Goal: Check status: Check status

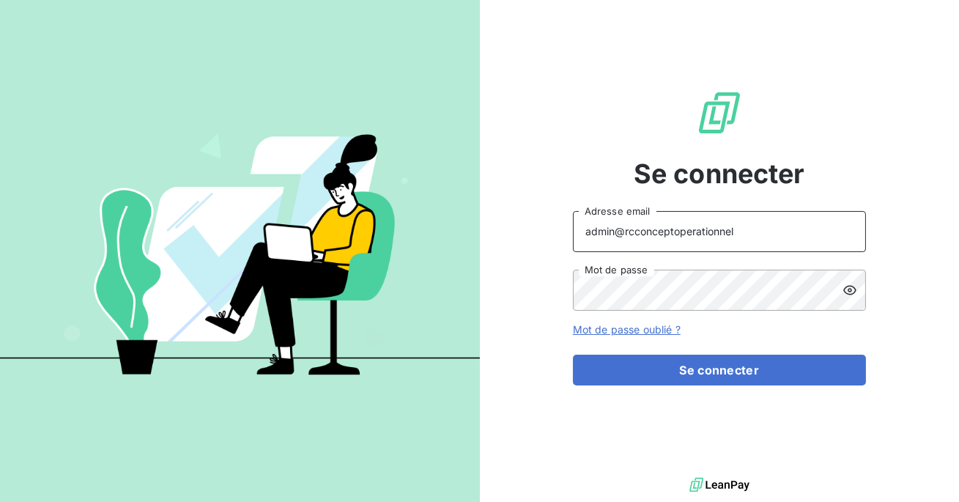
click at [735, 237] on input "admin@rcconceptoperationnel" at bounding box center [719, 231] width 293 height 41
type input "admin@ECE"
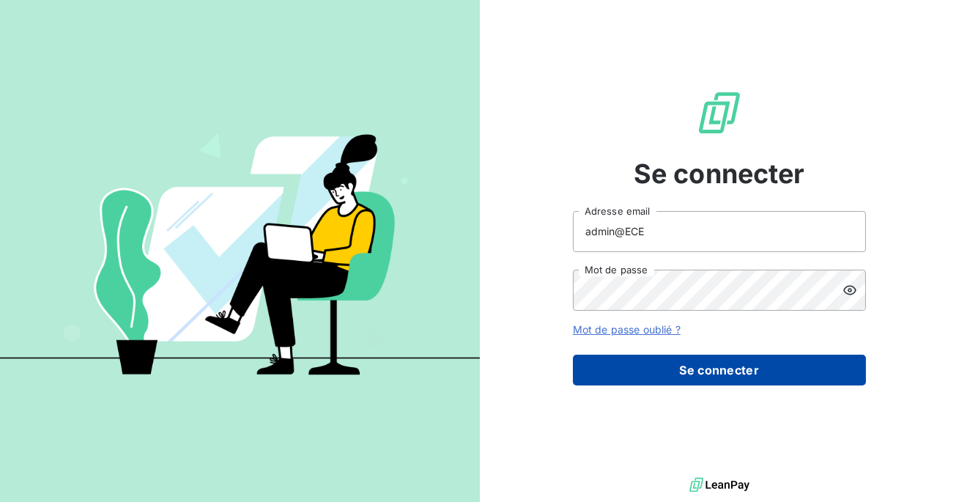
click at [716, 362] on button "Se connecter" at bounding box center [719, 370] width 293 height 31
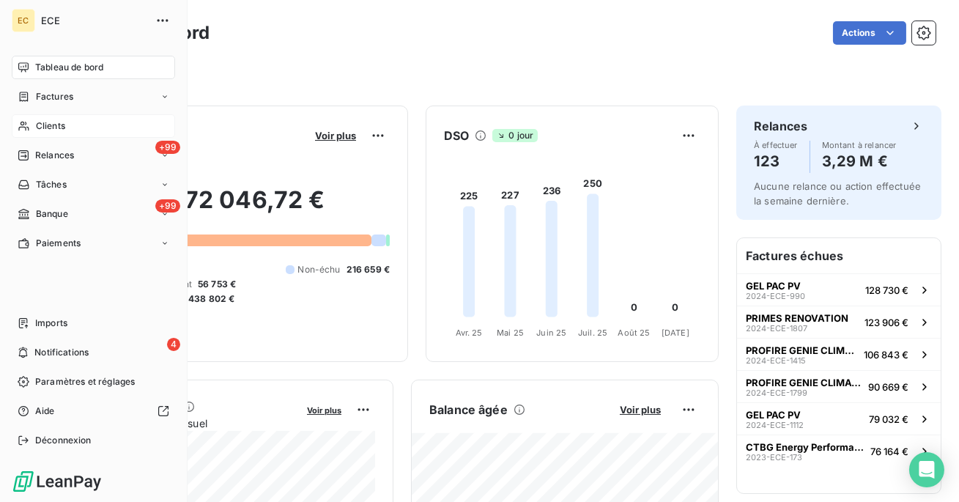
click at [45, 131] on span "Clients" at bounding box center [50, 125] width 29 height 13
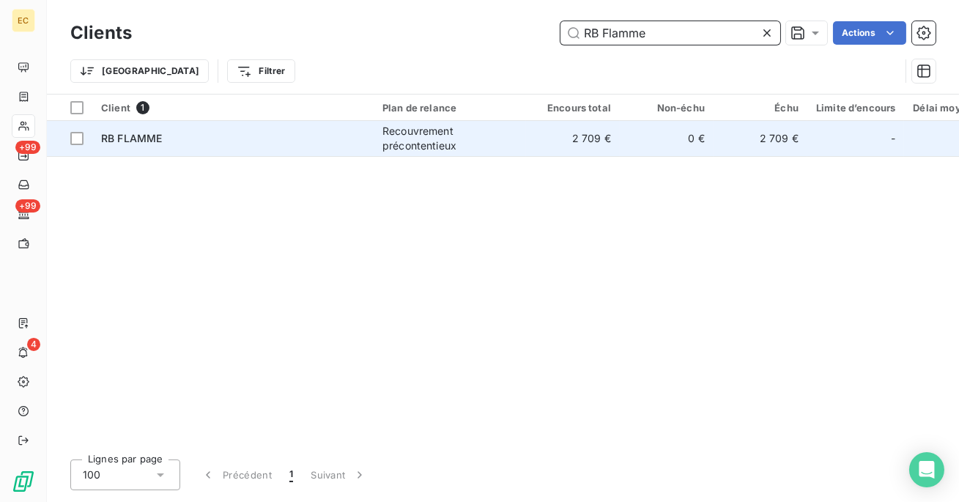
type input "RB Flamme"
click at [305, 141] on div "RB FLAMME" at bounding box center [233, 138] width 264 height 15
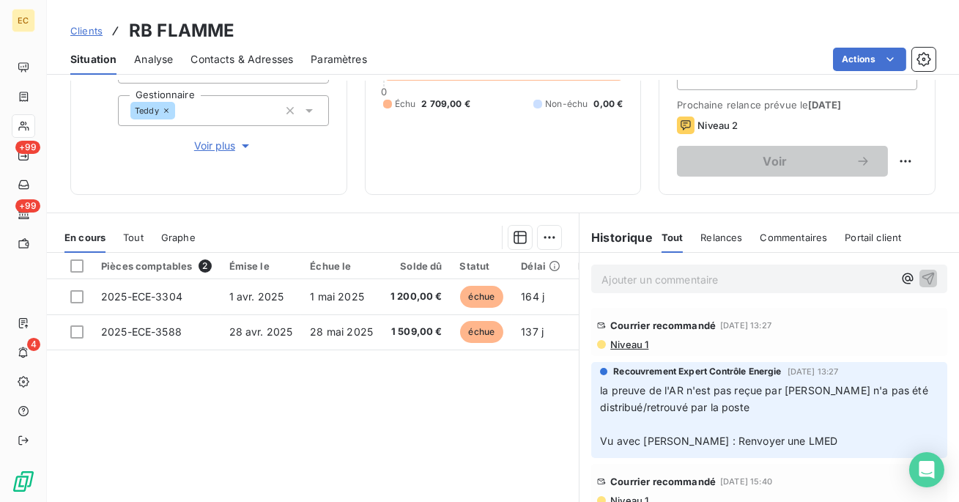
scroll to position [5, 0]
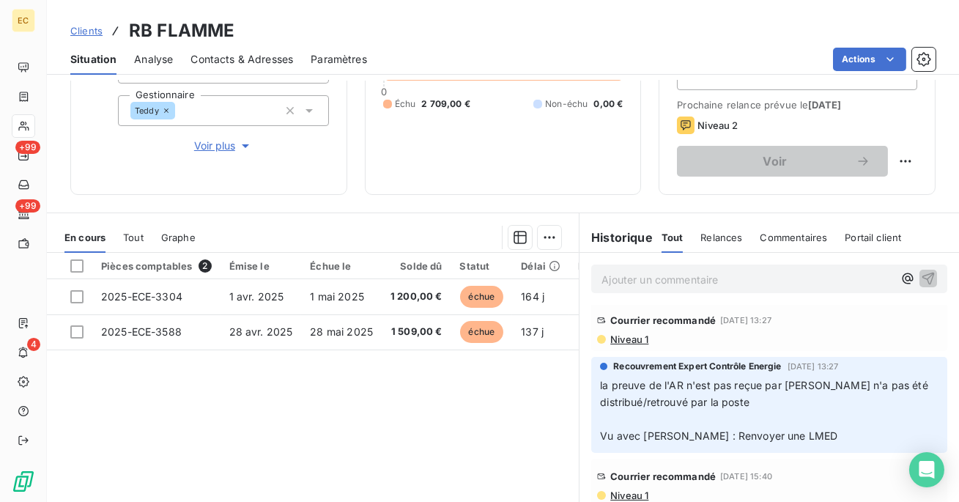
click at [628, 339] on span "Niveau 1" at bounding box center [629, 339] width 40 height 12
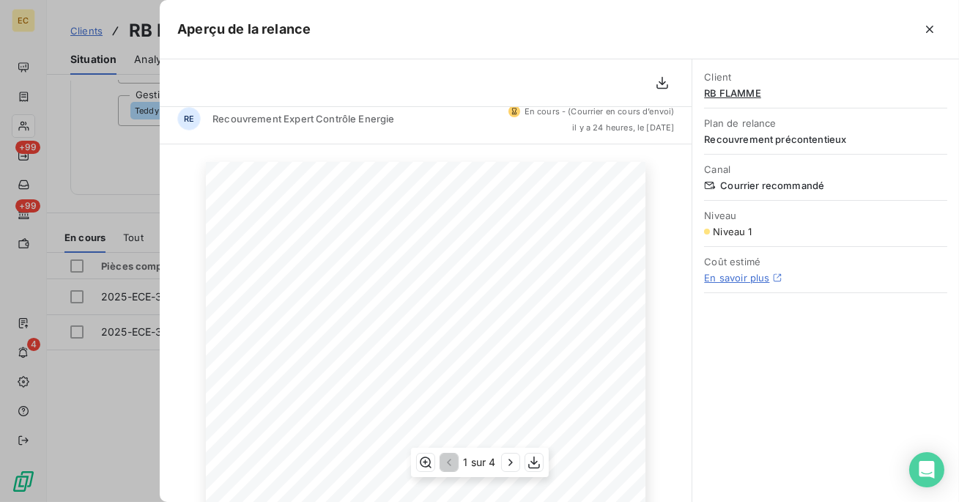
scroll to position [0, 0]
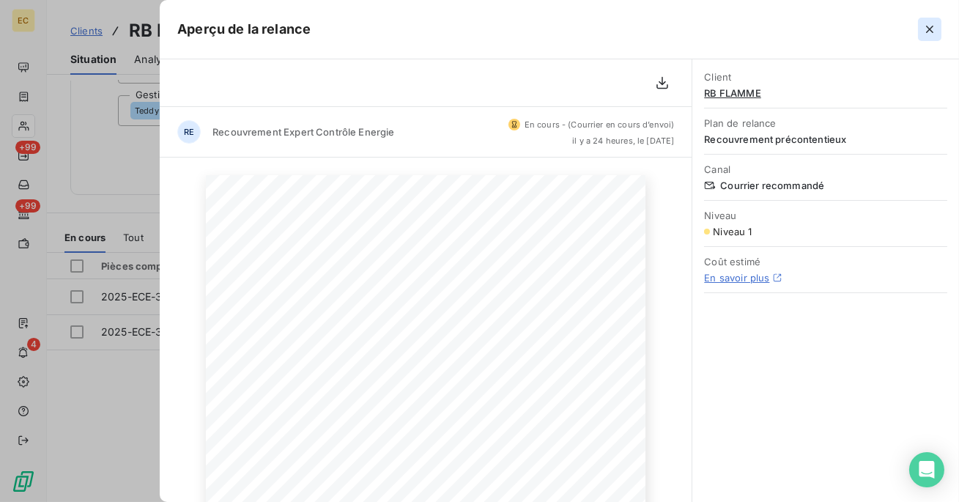
click at [930, 29] on icon "button" at bounding box center [929, 29] width 7 height 7
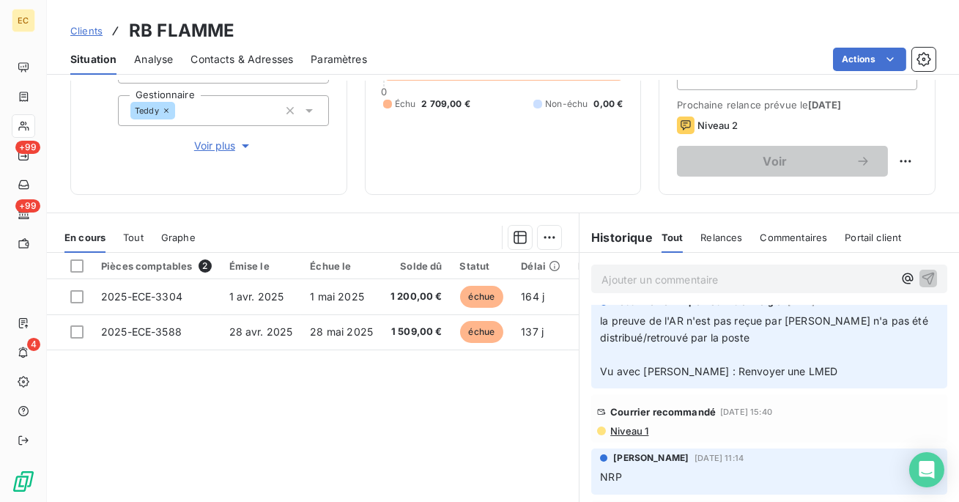
scroll to position [123, 0]
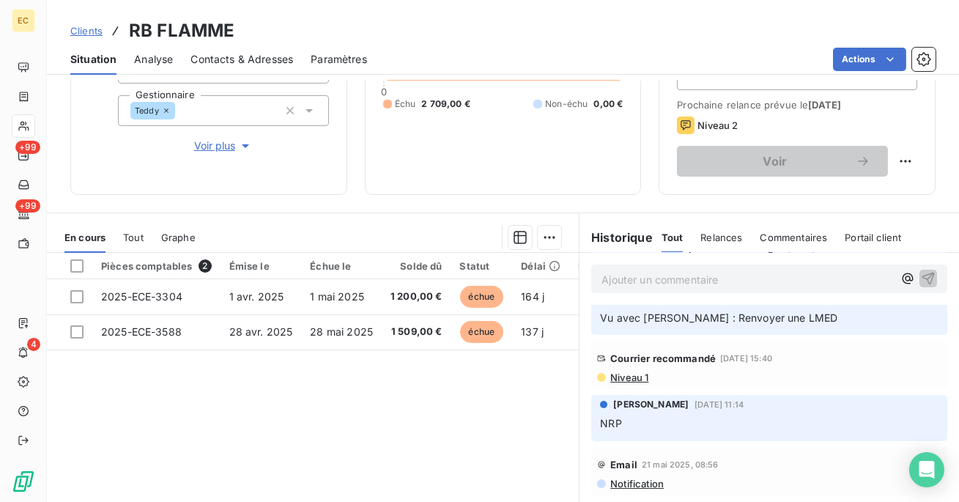
click at [632, 383] on div "Courrier recommandé [DATE] 15:40 Niveau 1" at bounding box center [769, 365] width 356 height 48
click at [634, 377] on span "Niveau 1" at bounding box center [629, 377] width 40 height 12
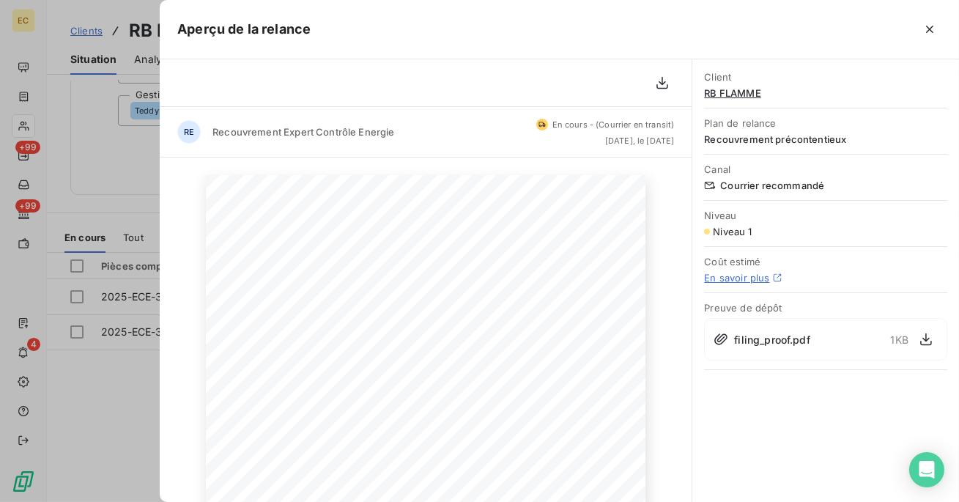
click at [793, 336] on span "filing_proof.pdf" at bounding box center [771, 339] width 75 height 15
click at [930, 335] on icon "button" at bounding box center [926, 339] width 15 height 15
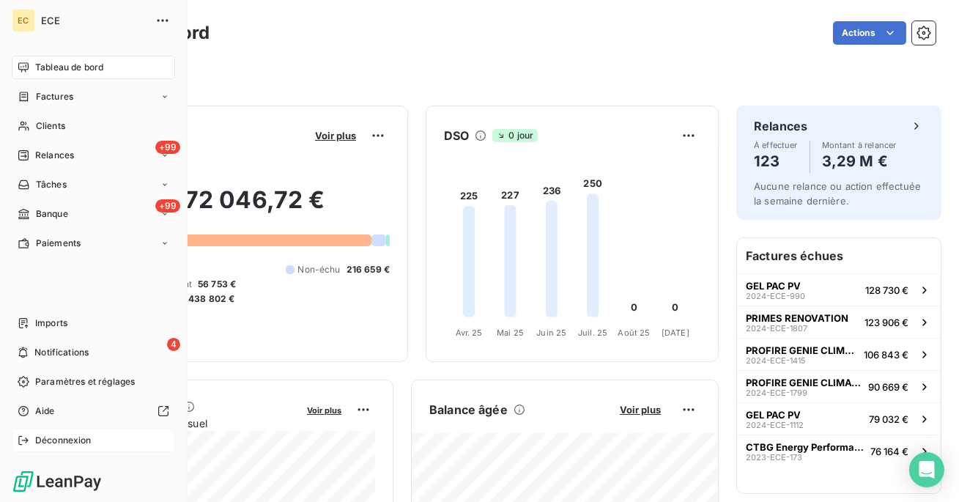
click at [21, 443] on icon at bounding box center [24, 440] width 12 height 12
